Goal: Browse casually: Explore the website without a specific task or goal

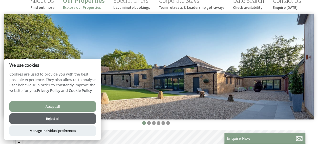
scroll to position [61, 0]
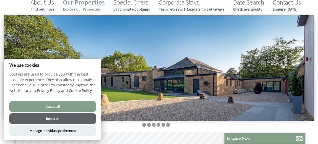
click at [60, 105] on button "Accept all" at bounding box center [52, 107] width 86 height 11
checkbox input "true"
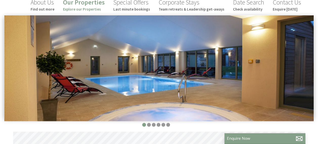
scroll to position [0, 5]
click at [300, 71] on img at bounding box center [158, 68] width 309 height 106
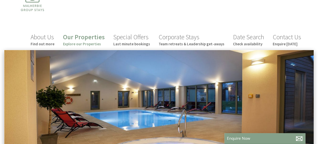
scroll to position [0, 0]
